Goal: Task Accomplishment & Management: Complete application form

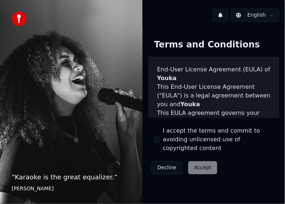
click at [173, 136] on label "I accept the terms and commit to avoiding unlicensed use of copyrighted content" at bounding box center [218, 140] width 111 height 26
click at [160, 137] on button "I accept the terms and commit to avoiding unlicensed use of copyrighted content" at bounding box center [157, 140] width 6 height 6
click at [200, 161] on button "Accept" at bounding box center [202, 167] width 29 height 13
